Goal: Task Accomplishment & Management: Complete application form

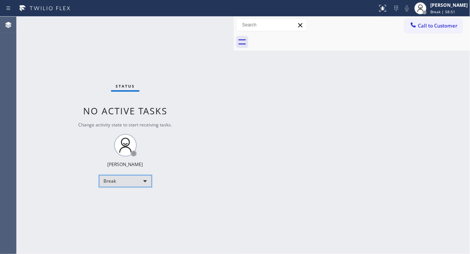
click at [135, 175] on div "Break" at bounding box center [125, 181] width 53 height 12
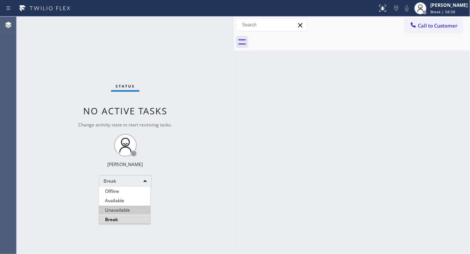
click at [148, 209] on li "Unavailable" at bounding box center [124, 210] width 51 height 9
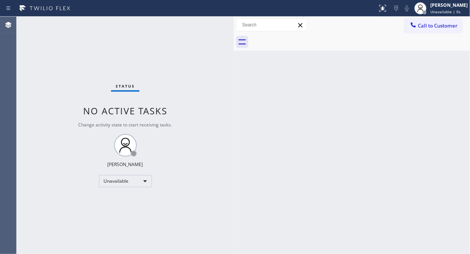
drag, startPoint x: 331, startPoint y: 252, endPoint x: 349, endPoint y: 230, distance: 28.5
click at [346, 239] on div "Back to Dashboard Change Sender ID Customers Technicians Select a contact Outbo…" at bounding box center [352, 136] width 236 height 238
click at [193, 29] on div "Status No active tasks Change activity state to start receiving tasks. [PERSON_…" at bounding box center [125, 136] width 217 height 238
click at [436, 24] on span "Call to Customer" at bounding box center [438, 25] width 40 height 7
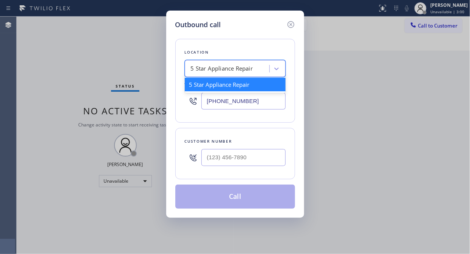
click at [205, 70] on div "5 Star Appliance Repair" at bounding box center [222, 69] width 62 height 9
paste input "Oasis Plumbers [GEOGRAPHIC_DATA]"
type input "Oasis Plumbers [GEOGRAPHIC_DATA]"
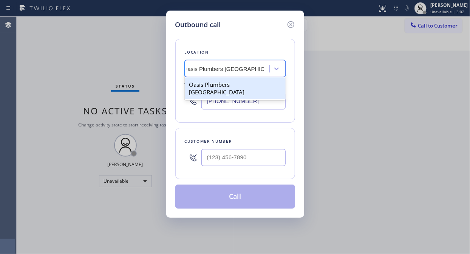
click at [210, 83] on div "Oasis Plumbers [GEOGRAPHIC_DATA]" at bounding box center [235, 88] width 101 height 21
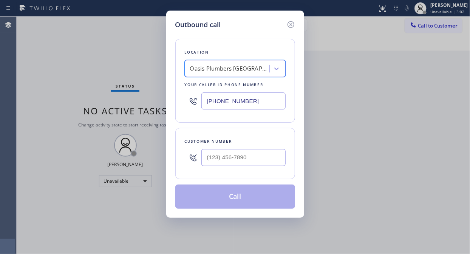
type input "[PHONE_NUMBER]"
click at [210, 159] on input "(___) ___-____" at bounding box center [243, 157] width 84 height 17
paste input "818) 383-7221"
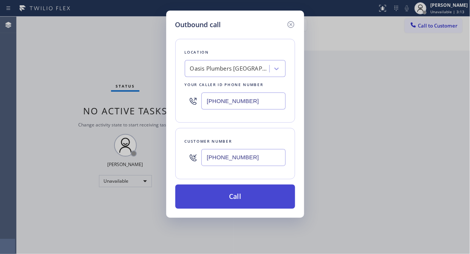
type input "[PHONE_NUMBER]"
click at [244, 199] on button "Call" at bounding box center [235, 197] width 120 height 24
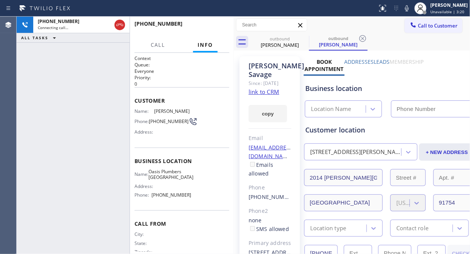
type input "[PHONE_NUMBER]"
click at [74, 40] on div "ALL TASKS ALL TASKS ACTIVE TASKS TASKS IN WRAP UP" at bounding box center [73, 37] width 113 height 9
click at [262, 96] on link "link to CRM" at bounding box center [263, 92] width 31 height 8
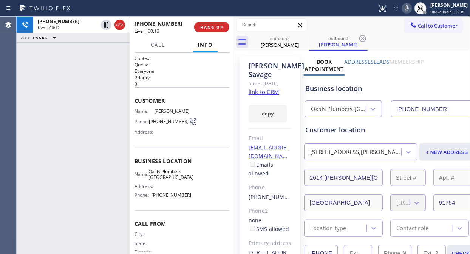
click at [410, 12] on icon at bounding box center [406, 8] width 9 height 9
click at [411, 9] on icon at bounding box center [406, 8] width 9 height 9
click at [409, 5] on icon at bounding box center [406, 8] width 9 height 9
click at [411, 8] on icon at bounding box center [406, 8] width 9 height 9
click at [388, 35] on div "outbound [PERSON_NAME] outbound [PERSON_NAME]" at bounding box center [359, 42] width 219 height 17
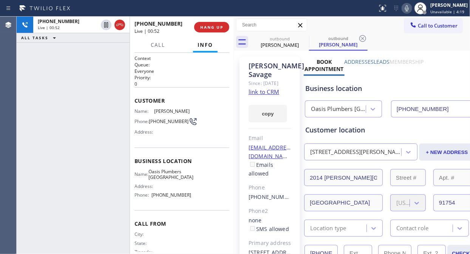
click at [410, 8] on icon at bounding box center [406, 8] width 9 height 9
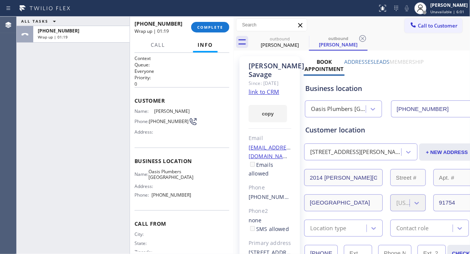
click at [211, 21] on div "[PHONE_NUMBER] Wrap up | 01:19 COMPLETE" at bounding box center [181, 27] width 95 height 20
click at [214, 26] on span "COMPLETE" at bounding box center [210, 27] width 26 height 5
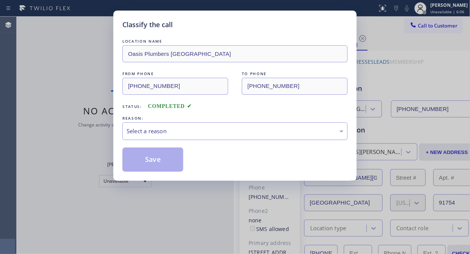
click at [210, 133] on div "Select a reason" at bounding box center [235, 131] width 217 height 9
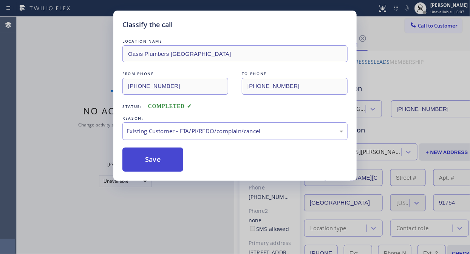
click at [161, 160] on button "Save" at bounding box center [152, 160] width 61 height 24
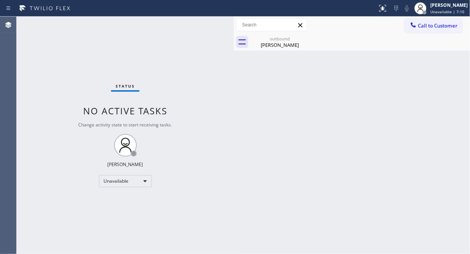
click at [82, 28] on div "Status No active tasks Change activity state to start receiving tasks. [PERSON_…" at bounding box center [125, 136] width 217 height 238
click at [287, 42] on div "[PERSON_NAME]" at bounding box center [279, 45] width 57 height 7
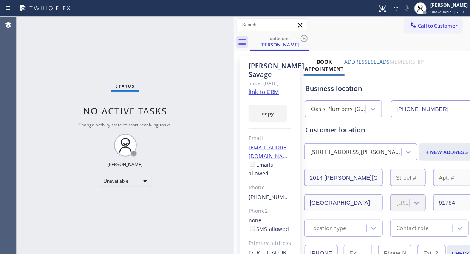
click at [304, 39] on icon at bounding box center [303, 38] width 9 height 9
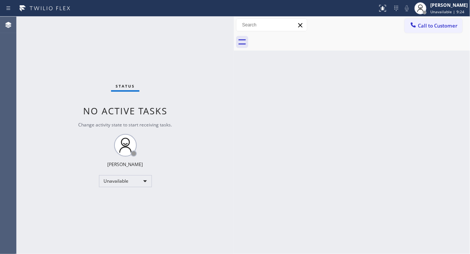
drag, startPoint x: 35, startPoint y: 65, endPoint x: 52, endPoint y: 22, distance: 46.1
click at [35, 65] on div "Status No active tasks Change activity state to start receiving tasks. [PERSON_…" at bounding box center [125, 136] width 217 height 238
click at [434, 27] on span "Call to Customer" at bounding box center [438, 25] width 40 height 7
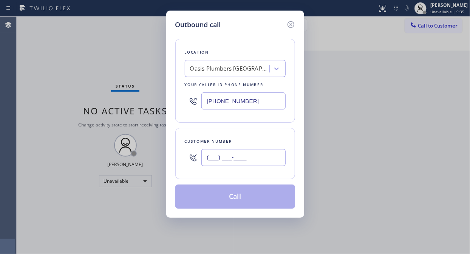
click at [212, 159] on input "(___) ___-____" at bounding box center [243, 157] width 84 height 17
paste input "818) 383-7221"
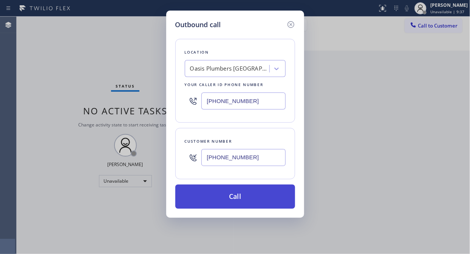
type input "[PHONE_NUMBER]"
click at [236, 203] on button "Call" at bounding box center [235, 197] width 120 height 24
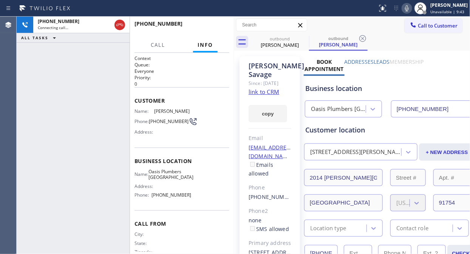
type input "[PHONE_NUMBER]"
click at [40, 95] on div "[PHONE_NUMBER] Connecting call… ALL TASKS ALL TASKS ACTIVE TASKS TASKS IN WRAP …" at bounding box center [73, 136] width 113 height 238
click at [40, 77] on div "[PHONE_NUMBER] Live | 00:09 ALL TASKS ALL TASKS ACTIVE TASKS TASKS IN WRAP UP" at bounding box center [73, 136] width 113 height 238
click at [411, 9] on icon at bounding box center [406, 8] width 9 height 9
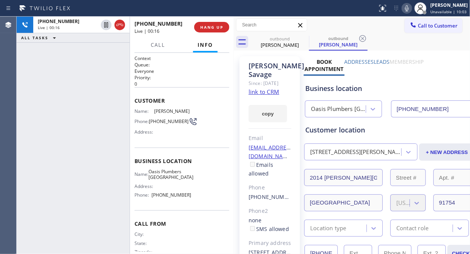
click at [411, 7] on icon at bounding box center [406, 8] width 9 height 9
click at [409, 7] on rect at bounding box center [406, 7] width 5 height 5
click at [409, 7] on icon at bounding box center [407, 8] width 4 height 6
click at [409, 7] on rect at bounding box center [406, 7] width 5 height 5
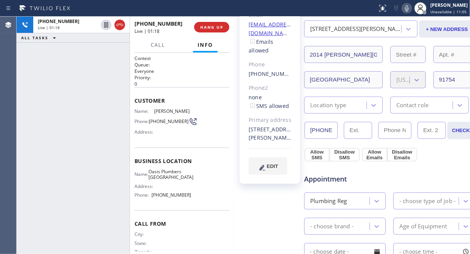
scroll to position [168, 0]
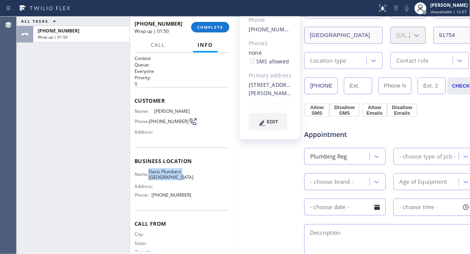
drag, startPoint x: 187, startPoint y: 181, endPoint x: 152, endPoint y: 171, distance: 36.8
click at [152, 171] on div "Name: [GEOGRAPHIC_DATA] Address: Phone: [PHONE_NUMBER]" at bounding box center [181, 185] width 95 height 32
copy span "Oasis Plumbers [GEOGRAPHIC_DATA]"
drag, startPoint x: 205, startPoint y: 25, endPoint x: 210, endPoint y: 68, distance: 43.3
click at [206, 25] on span "COMPLETE" at bounding box center [210, 27] width 26 height 5
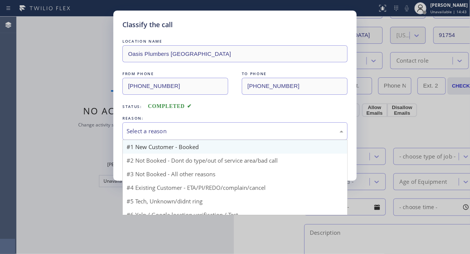
drag, startPoint x: 191, startPoint y: 131, endPoint x: 184, endPoint y: 153, distance: 23.4
click at [191, 136] on div "Select a reason" at bounding box center [234, 131] width 225 height 18
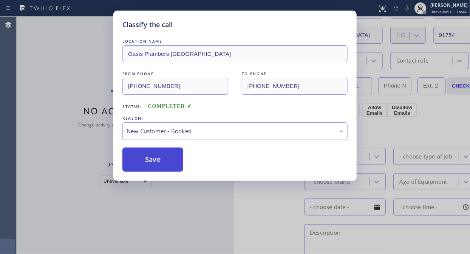
drag, startPoint x: 173, startPoint y: 151, endPoint x: 135, endPoint y: 111, distance: 55.0
click at [173, 151] on button "Save" at bounding box center [152, 160] width 61 height 24
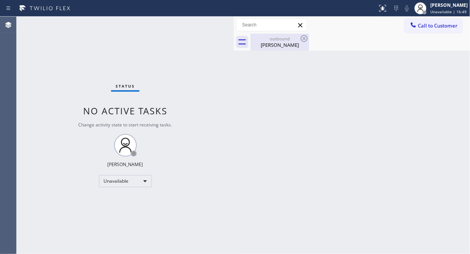
click at [285, 49] on div "outbound [PERSON_NAME]" at bounding box center [279, 42] width 57 height 17
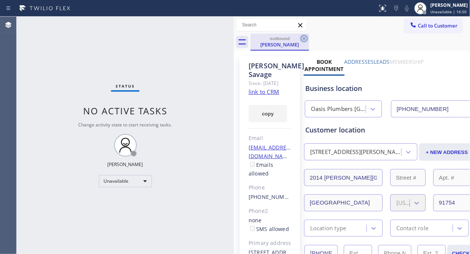
click at [307, 40] on icon at bounding box center [304, 38] width 7 height 7
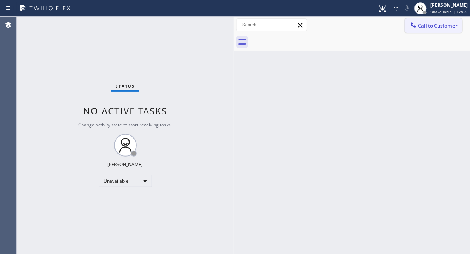
click at [423, 26] on span "Call to Customer" at bounding box center [438, 25] width 40 height 7
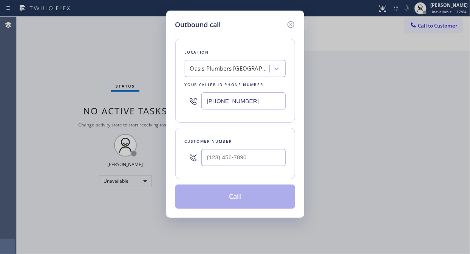
click at [205, 99] on input "[PHONE_NUMBER]" at bounding box center [243, 101] width 84 height 17
paste input "323) 716-1621"
type input "[PHONE_NUMBER]"
drag, startPoint x: 44, startPoint y: 69, endPoint x: 51, endPoint y: 71, distance: 6.6
click at [44, 69] on div "Outbound call Location Expert Viking Appliance Repair [GEOGRAPHIC_DATA] Your ca…" at bounding box center [235, 127] width 470 height 254
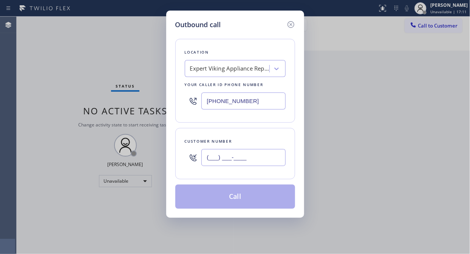
click at [206, 159] on input "(___) ___-____" at bounding box center [243, 157] width 84 height 17
paste input "949) 285-6832"
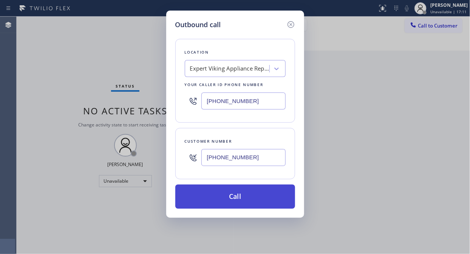
type input "[PHONE_NUMBER]"
click at [229, 195] on button "Call" at bounding box center [235, 197] width 120 height 24
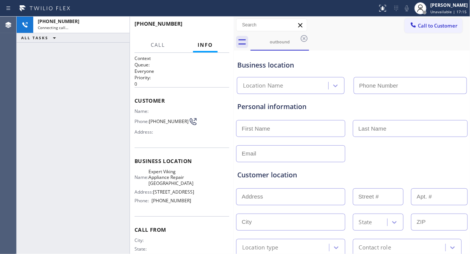
type input "[PHONE_NUMBER]"
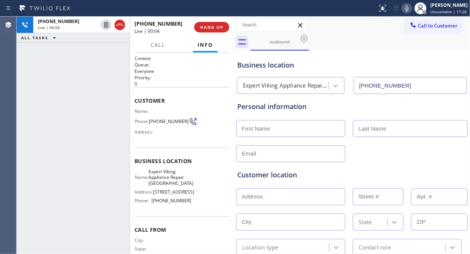
click at [37, 90] on div "[PHONE_NUMBER] Live | 00:04 ALL TASKS ALL TASKS ACTIVE TASKS TASKS IN WRAP UP" at bounding box center [73, 136] width 113 height 238
click at [410, 7] on icon at bounding box center [406, 8] width 9 height 9
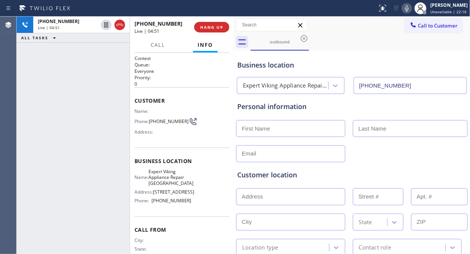
click at [35, 92] on div "[PHONE_NUMBER] Live | 04:51 ALL TASKS ALL TASKS ACTIVE TASKS TASKS IN WRAP UP" at bounding box center [73, 136] width 113 height 238
click at [280, 151] on input "text" at bounding box center [290, 153] width 109 height 17
paste input "[EMAIL_ADDRESS][DOMAIN_NAME]"
click at [239, 156] on input "[EMAIL_ADDRESS][DOMAIN_NAME]" at bounding box center [290, 153] width 109 height 17
type input "[EMAIL_ADDRESS][DOMAIN_NAME]"
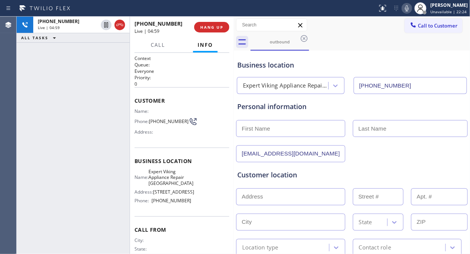
drag, startPoint x: 46, startPoint y: 88, endPoint x: 51, endPoint y: 88, distance: 5.3
click at [46, 88] on div "[PHONE_NUMBER] Live | 04:59 ALL TASKS ALL TASKS ACTIVE TASKS TASKS IN WRAP UP" at bounding box center [73, 136] width 113 height 238
click at [276, 129] on input "text" at bounding box center [290, 128] width 109 height 17
paste input "[PERSON_NAME]"
drag, startPoint x: 292, startPoint y: 128, endPoint x: 262, endPoint y: 128, distance: 29.1
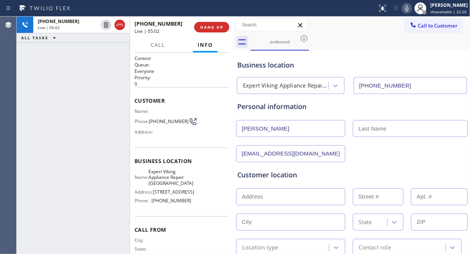
click at [262, 128] on input "[PERSON_NAME]" at bounding box center [290, 128] width 109 height 17
type input "[PERSON_NAME]"
click at [362, 122] on input "text" at bounding box center [410, 128] width 115 height 17
paste input "galperson"
type input "galperson"
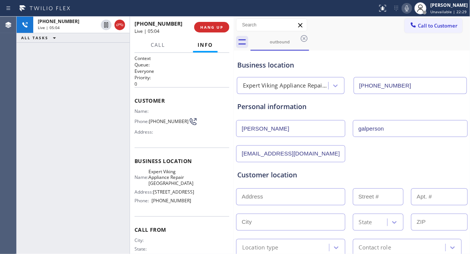
click at [307, 131] on input "[PERSON_NAME]" at bounding box center [290, 128] width 109 height 17
click at [243, 127] on input "[PERSON_NAME]" at bounding box center [290, 128] width 109 height 17
type input "[PERSON_NAME]"
click at [358, 126] on input "galperson" at bounding box center [410, 128] width 115 height 17
type input "Galperson"
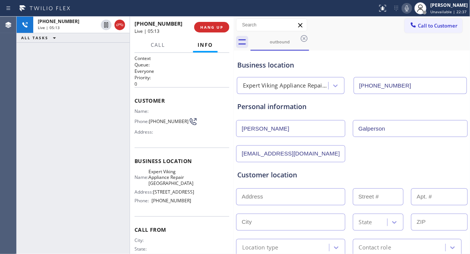
click at [372, 159] on div "[EMAIL_ADDRESS][DOMAIN_NAME]" at bounding box center [351, 153] width 233 height 19
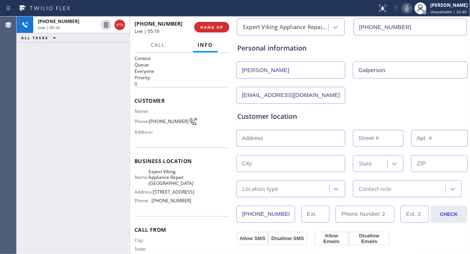
scroll to position [126, 0]
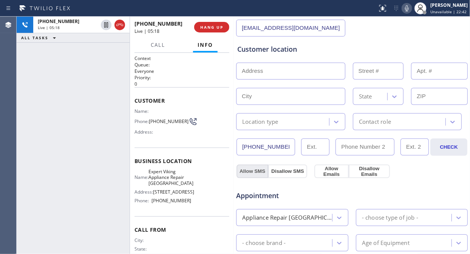
click at [243, 173] on button "Allow SMS" at bounding box center [252, 172] width 32 height 14
click at [326, 172] on button "Allow Emails" at bounding box center [331, 172] width 34 height 14
click at [310, 191] on div "Appointment" at bounding box center [274, 192] width 78 height 18
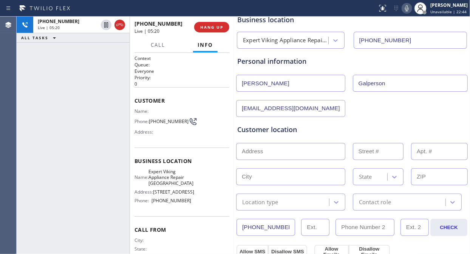
scroll to position [42, 0]
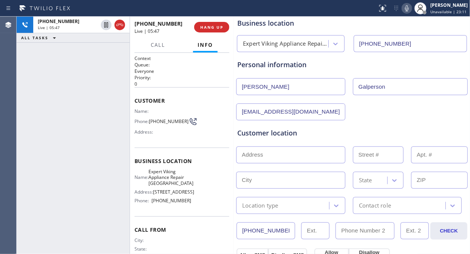
click at [264, 158] on input "text" at bounding box center [290, 155] width 109 height 17
paste input "1156 [PERSON_NAME][GEOGRAPHIC_DATA]"
type input "1156 Westcreek Ln"
type input "1156"
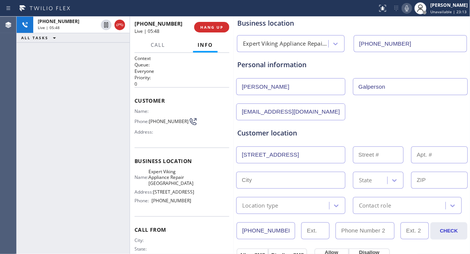
type input "[GEOGRAPHIC_DATA]"
type input "91362"
click at [367, 117] on div "[EMAIL_ADDRESS][DOMAIN_NAME]" at bounding box center [351, 111] width 233 height 19
click at [293, 205] on div "Location type" at bounding box center [283, 205] width 91 height 13
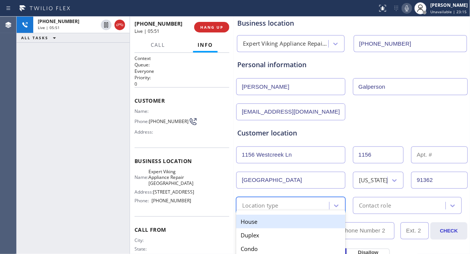
click at [270, 223] on div "House" at bounding box center [290, 222] width 109 height 14
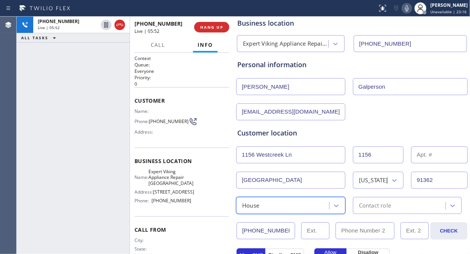
click at [371, 114] on div "[EMAIL_ADDRESS][DOMAIN_NAME]" at bounding box center [351, 111] width 233 height 19
click at [368, 201] on div "Contact role" at bounding box center [400, 205] width 91 height 13
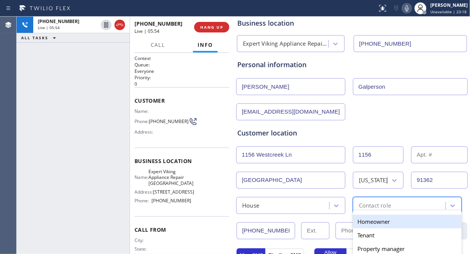
click at [364, 221] on div "Homeowner" at bounding box center [407, 222] width 109 height 14
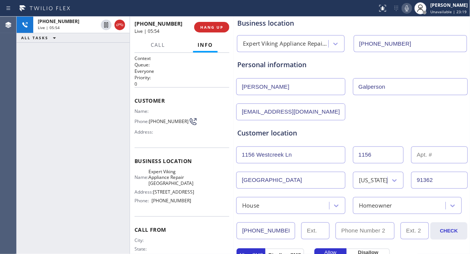
click at [370, 147] on input "1156" at bounding box center [378, 155] width 51 height 17
click at [372, 121] on div "Customer location >> ADD NEW ADDRESS << + NEW ADDRESS [STREET_ADDRESS][US_STATE…" at bounding box center [352, 167] width 232 height 94
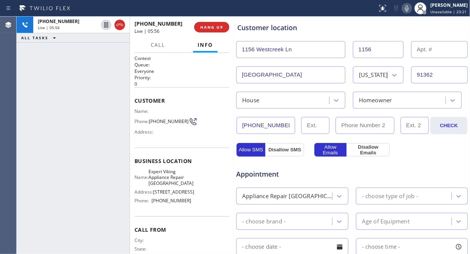
scroll to position [168, 0]
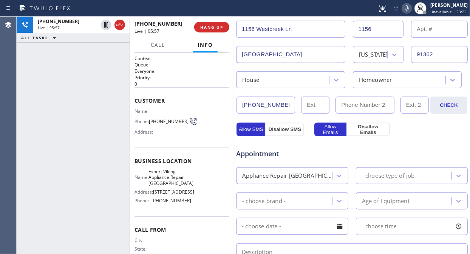
click at [318, 179] on div "Appliance Repair [GEOGRAPHIC_DATA]" at bounding box center [285, 175] width 94 height 13
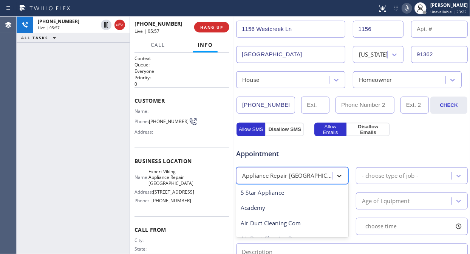
scroll to position [0, 0]
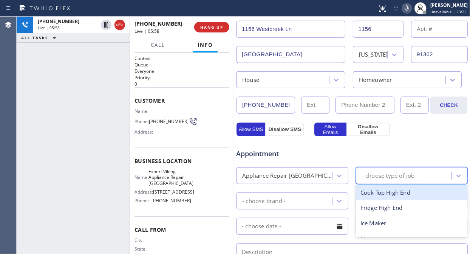
click at [385, 178] on div "- choose type of job -" at bounding box center [390, 175] width 56 height 9
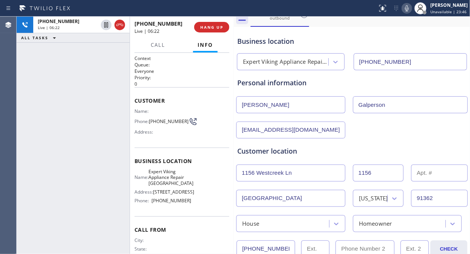
scroll to position [0, 0]
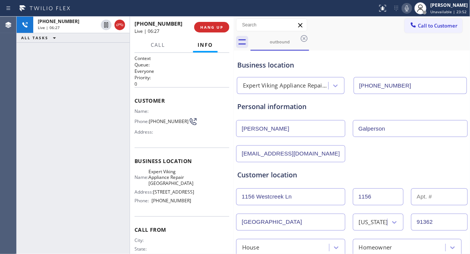
click at [409, 7] on icon at bounding box center [406, 8] width 9 height 9
click at [220, 29] on span "HANG UP" at bounding box center [211, 27] width 23 height 5
click at [335, 35] on div "outbound" at bounding box center [359, 42] width 219 height 17
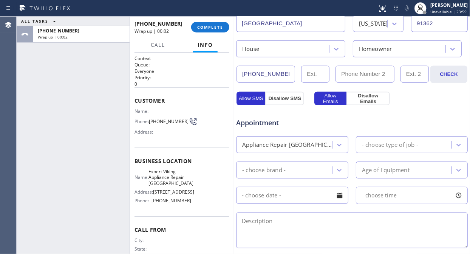
scroll to position [210, 0]
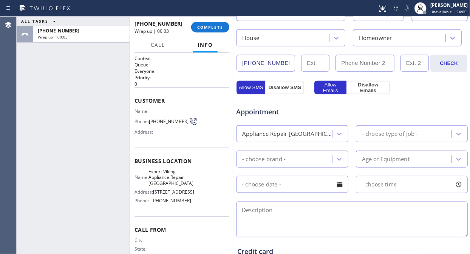
click at [386, 135] on div "- choose type of job -" at bounding box center [390, 134] width 56 height 9
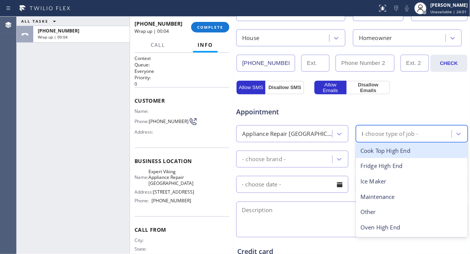
type input "fr"
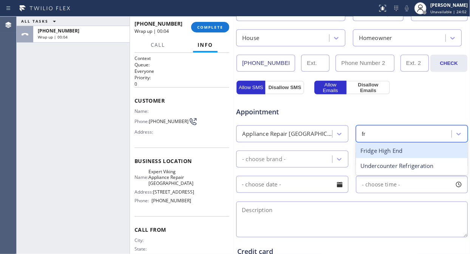
click at [378, 152] on div "Fridge High End" at bounding box center [412, 150] width 112 height 15
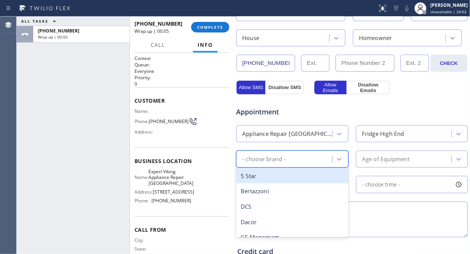
click at [307, 160] on div "- choose brand -" at bounding box center [285, 159] width 94 height 13
type input "viki"
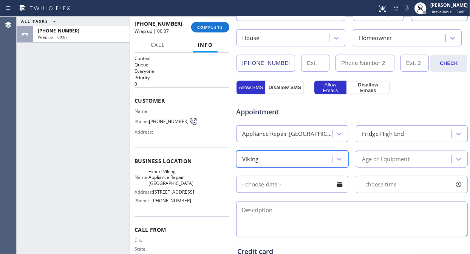
click at [368, 159] on div "Age of Equipment" at bounding box center [386, 159] width 48 height 9
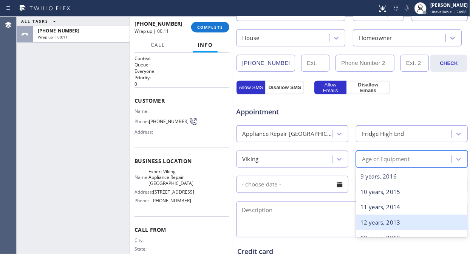
scroll to position [126, 0]
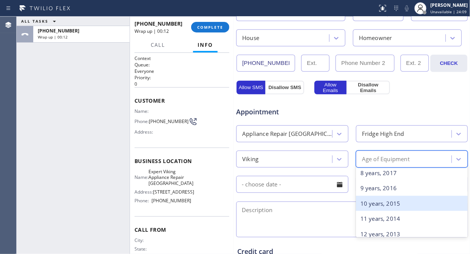
drag, startPoint x: 375, startPoint y: 201, endPoint x: 316, endPoint y: 215, distance: 60.7
click at [373, 201] on div "10 years, 2015" at bounding box center [412, 203] width 112 height 15
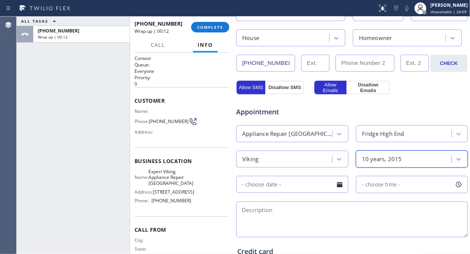
click at [314, 216] on textarea at bounding box center [351, 220] width 231 height 36
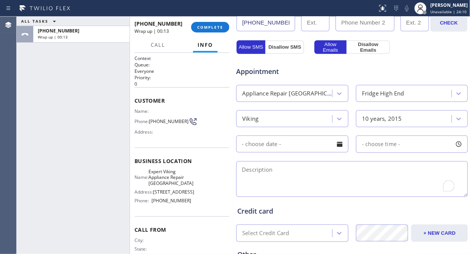
scroll to position [252, 0]
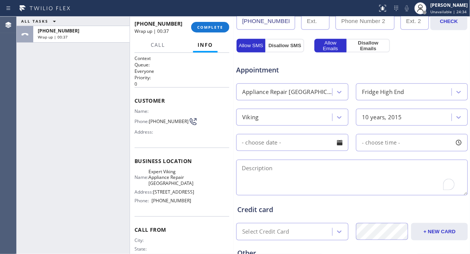
click at [440, 171] on textarea "To enrich screen reader interactions, please activate Accessibility in Grammarl…" at bounding box center [351, 178] width 231 height 36
click at [432, 170] on textarea "To enrich screen reader interactions, please activate Accessibility in Grammarl…" at bounding box center [351, 178] width 231 height 36
click at [239, 167] on textarea "$69/" at bounding box center [351, 178] width 231 height 36
click at [282, 169] on textarea "9-12/ $69/" at bounding box center [351, 178] width 231 height 36
paste textarea "it does not get cold or freeze properly"
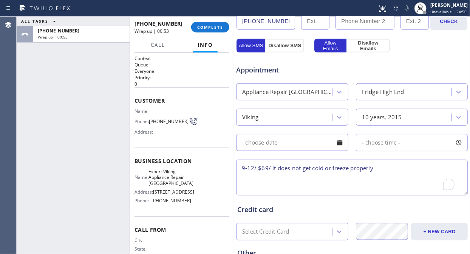
click at [271, 169] on textarea "9-12/ $69/ it does not get cold or freeze properly" at bounding box center [351, 178] width 231 height 36
click at [420, 167] on textarea "9-12/ $69/ Viking/ Fridge/ it does not get cold or freeze properly" at bounding box center [351, 178] width 231 height 36
drag, startPoint x: 456, startPoint y: 167, endPoint x: 418, endPoint y: 168, distance: 38.1
click at [418, 168] on textarea "9-12/ $69/ Viking/ Fridge/ it does not get cold or freeze properly/ older versi…" at bounding box center [351, 178] width 231 height 36
paste textarea "1156 [PERSON_NAME][GEOGRAPHIC_DATA]"
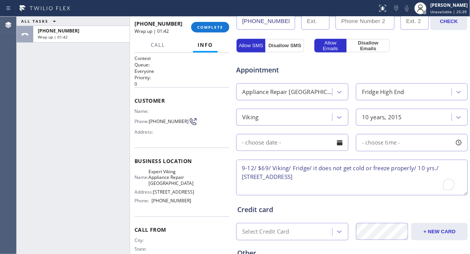
click at [278, 177] on textarea "9-12/ $69/ Viking/ Fridge/ it does not get cold or freeze properly/ 10 yrs./ [S…" at bounding box center [351, 178] width 231 height 36
click at [365, 176] on textarea "9-12/ $69/ Viking/ Fridge/ it does not get cold or freeze properly/ 10 yrs./ 11…" at bounding box center [351, 178] width 231 height 36
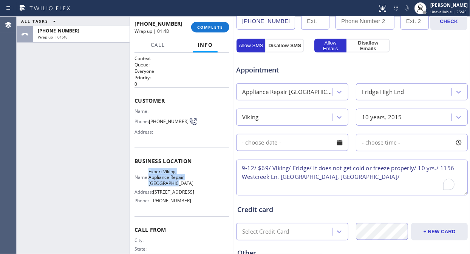
drag, startPoint x: 171, startPoint y: 193, endPoint x: 153, endPoint y: 172, distance: 27.3
click at [152, 172] on div "Name: Expert Viking Appliance Repair [GEOGRAPHIC_DATA]" at bounding box center [162, 177] width 57 height 17
copy span "Expert Viking Appliance Repair [GEOGRAPHIC_DATA]"
click at [361, 179] on textarea "9-12/ $69/ Viking/ Fridge/ it does not get cold or freeze properly/ 10 yrs./ 11…" at bounding box center [351, 178] width 231 height 36
paste textarea "Expert Viking Appliance Repair [GEOGRAPHIC_DATA]"
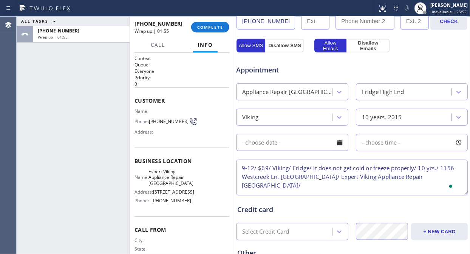
click at [289, 191] on textarea "9-12/ $69/ Viking/ Fridge/ it does not get cold or freeze properly/ 10 yrs./ 11…" at bounding box center [351, 178] width 231 height 36
paste textarea "Please call 30 minutes prior to arrival."
click at [399, 192] on textarea "9-12/ $69/ Viking/ Fridge/ it does not get cold or freeze properly/ 10 yrs./ 11…" at bounding box center [351, 178] width 231 height 36
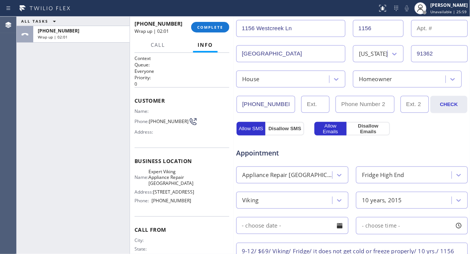
scroll to position [168, 0]
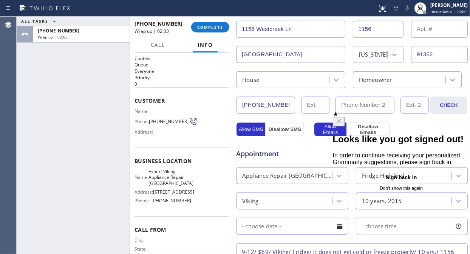
type textarea "9-12/ $69/ Viking/ Fridge/ it does not get cold or freeze properly/ 10 yrs./ 11…"
click at [313, 231] on input "text" at bounding box center [292, 226] width 112 height 17
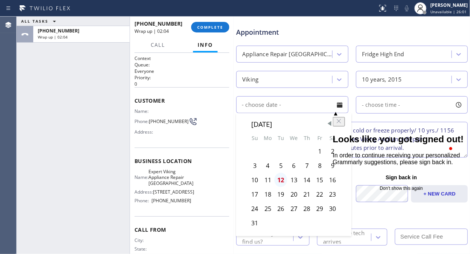
scroll to position [293, 0]
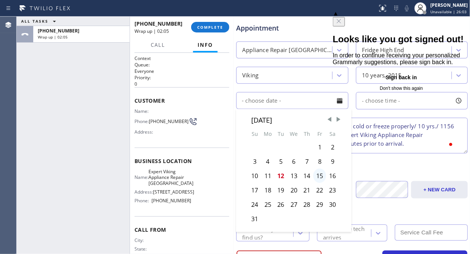
click at [319, 176] on div "15" at bounding box center [319, 176] width 13 height 14
type input "[DATE]"
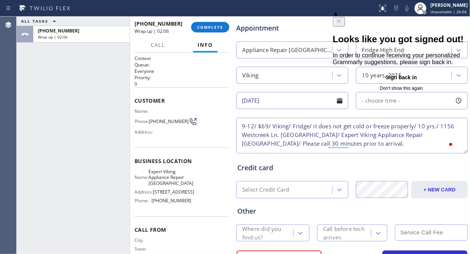
click at [443, 165] on div "Credit card" at bounding box center [351, 168] width 229 height 10
click at [342, 18] on icon "Close" at bounding box center [339, 21] width 6 height 6
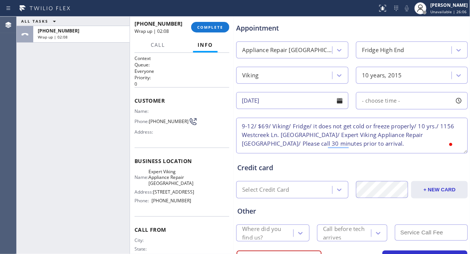
click at [419, 103] on div "- choose time -" at bounding box center [412, 100] width 112 height 17
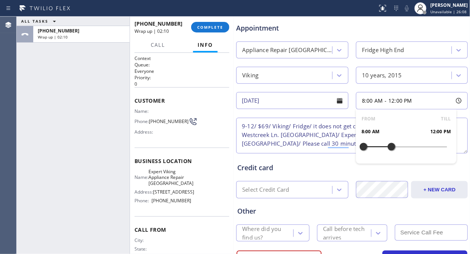
drag, startPoint x: 360, startPoint y: 146, endPoint x: 387, endPoint y: 148, distance: 27.7
click at [387, 148] on div at bounding box center [391, 147] width 9 height 16
drag, startPoint x: 361, startPoint y: 148, endPoint x: 366, endPoint y: 150, distance: 5.0
click at [366, 150] on div at bounding box center [370, 147] width 9 height 16
click at [309, 144] on textarea "9-12/ $69/ Viking/ Fridge/ it does not get cold or freeze properly/ 10 yrs./ 11…" at bounding box center [351, 136] width 231 height 36
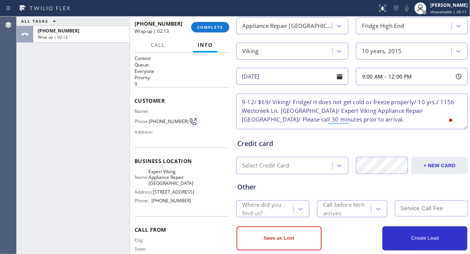
scroll to position [331, 0]
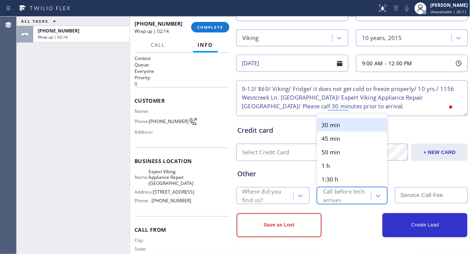
click at [332, 191] on div "Call before tech arrives" at bounding box center [346, 195] width 47 height 17
click at [329, 127] on div "30 min" at bounding box center [352, 125] width 70 height 14
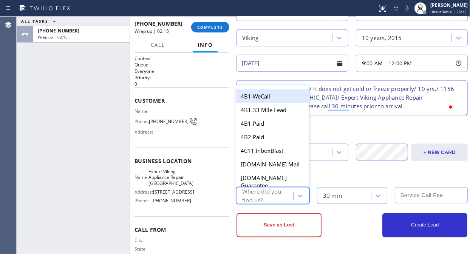
click at [250, 191] on div "Where did you find us?" at bounding box center [267, 195] width 50 height 17
type input "we"
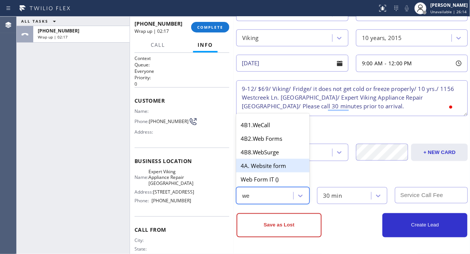
click at [269, 164] on div "4A. Website form" at bounding box center [272, 166] width 73 height 14
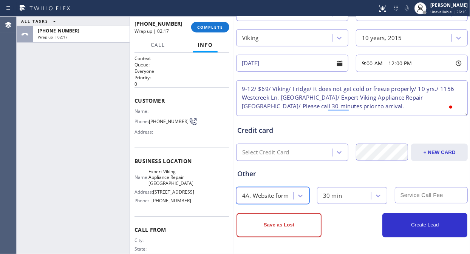
click at [345, 198] on div "30 min" at bounding box center [345, 195] width 52 height 13
click at [429, 195] on input "text" at bounding box center [431, 195] width 73 height 16
type input "69"
click at [405, 171] on div "Other" at bounding box center [351, 174] width 229 height 10
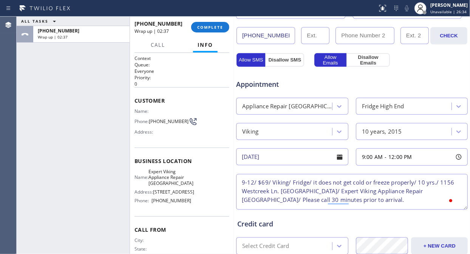
scroll to position [252, 0]
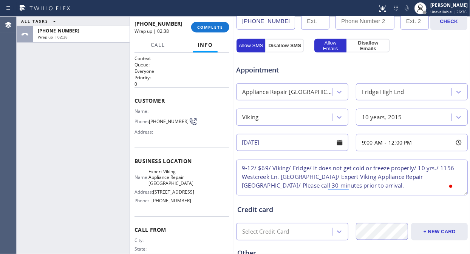
click at [401, 185] on textarea "9-12/ $69/ Viking/ Fridge/ it does not get cold or freeze properly/ 10 yrs./ 11…" at bounding box center [351, 178] width 231 height 36
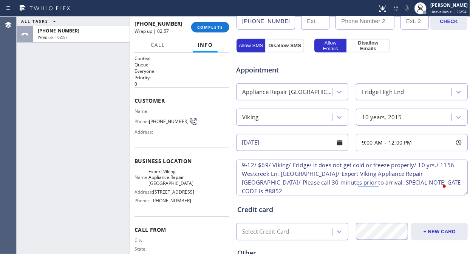
click at [384, 191] on textarea "9-12/ $69/ Viking/ Fridge/ it does not get cold or freeze properly/ 10 yrs./ 11…" at bounding box center [351, 178] width 231 height 36
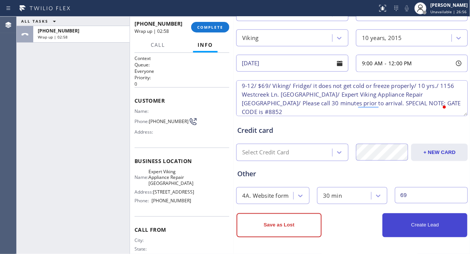
type textarea "9-12/ $69/ Viking/ Fridge/ it does not get cold or freeze properly/ 10 yrs./ 11…"
click at [410, 226] on button "Create Lead" at bounding box center [424, 225] width 85 height 24
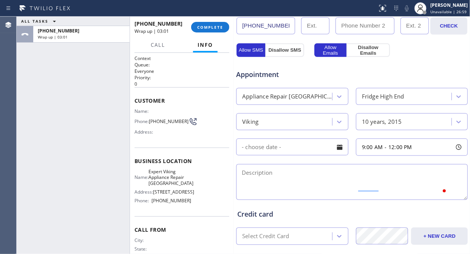
scroll to position [0, 0]
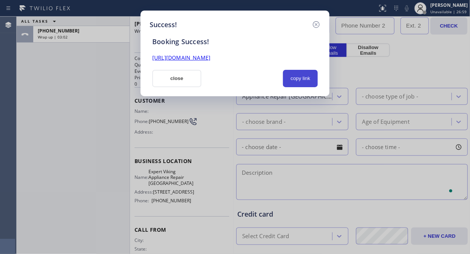
click at [299, 77] on button "copy link" at bounding box center [300, 78] width 35 height 17
click at [210, 57] on link "[URL][DOMAIN_NAME]" at bounding box center [181, 57] width 58 height 7
click at [174, 80] on button "close" at bounding box center [176, 78] width 49 height 17
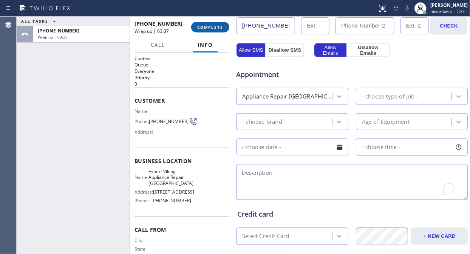
click at [214, 31] on button "COMPLETE" at bounding box center [210, 27] width 38 height 11
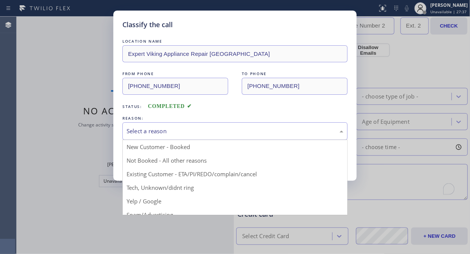
click at [197, 132] on div "Select a reason" at bounding box center [235, 131] width 217 height 9
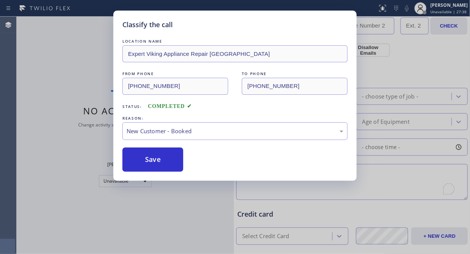
drag, startPoint x: 161, startPoint y: 164, endPoint x: 98, endPoint y: 18, distance: 159.2
click at [159, 164] on button "Save" at bounding box center [152, 160] width 61 height 24
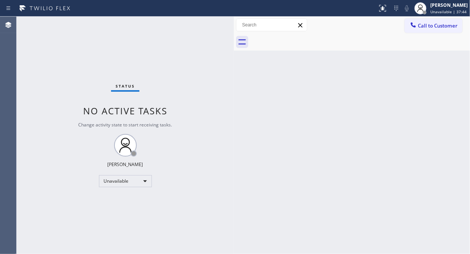
click at [48, 46] on div "Status No active tasks Change activity state to start receiving tasks. [PERSON_…" at bounding box center [125, 136] width 217 height 238
